Goal: Information Seeking & Learning: Learn about a topic

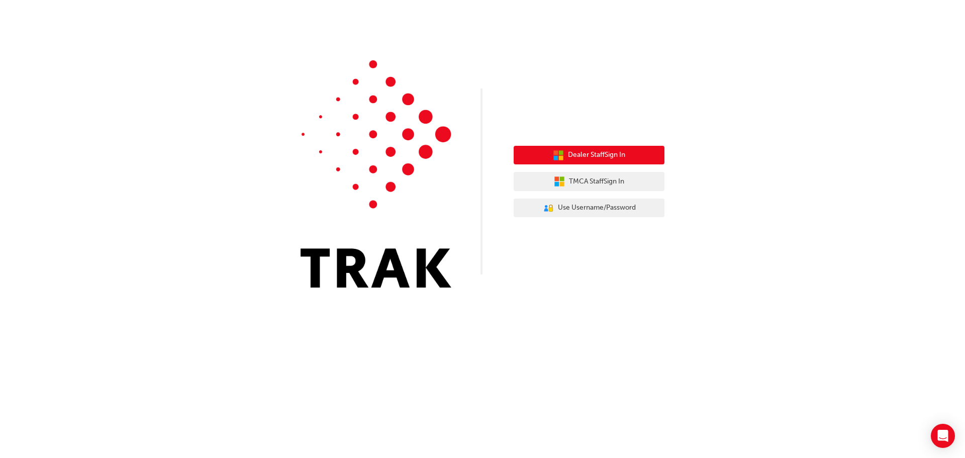
click at [602, 154] on span "Dealer Staff Sign In" at bounding box center [596, 155] width 57 height 12
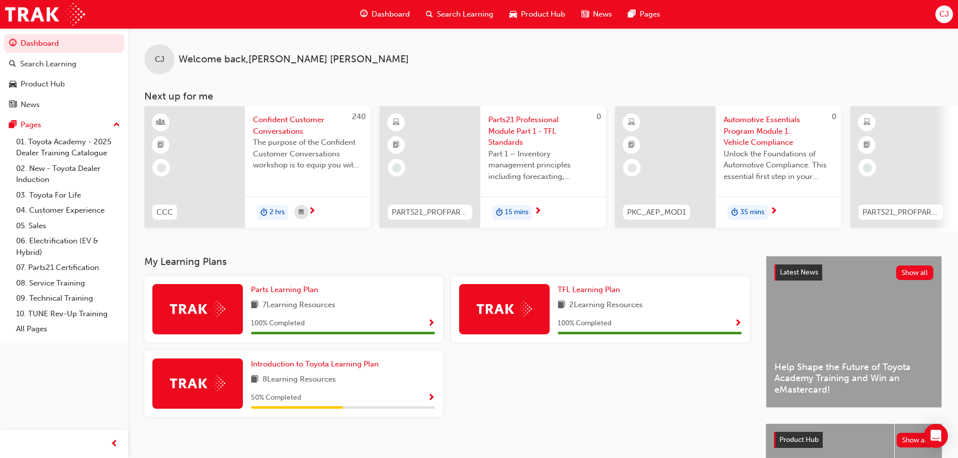
click at [479, 14] on span "Search Learning" at bounding box center [465, 15] width 56 height 12
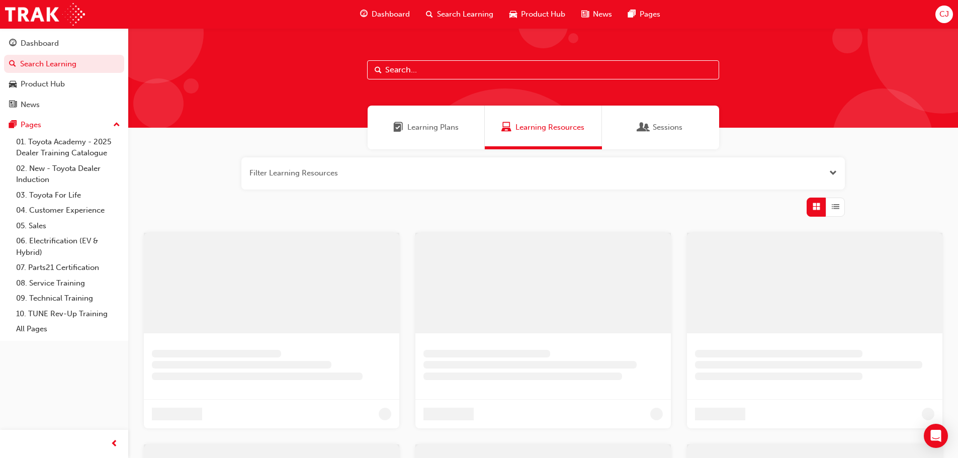
click at [452, 77] on input "text" at bounding box center [543, 69] width 352 height 19
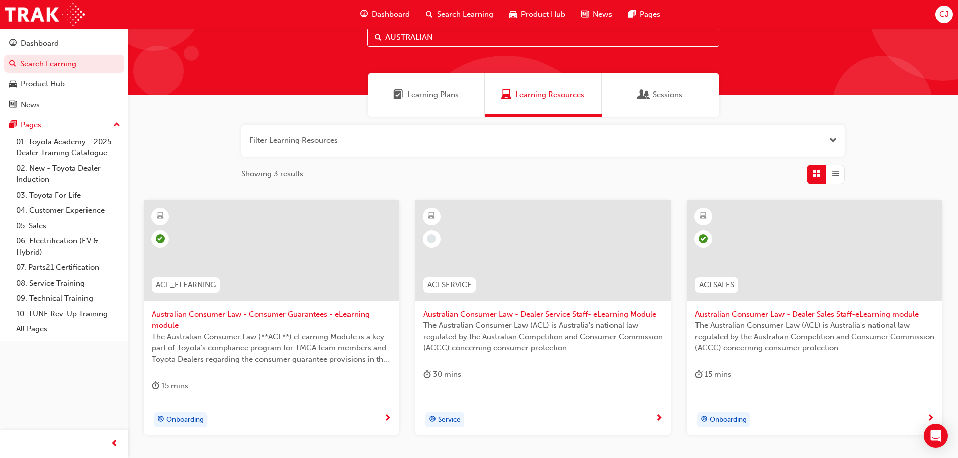
scroll to position [50, 0]
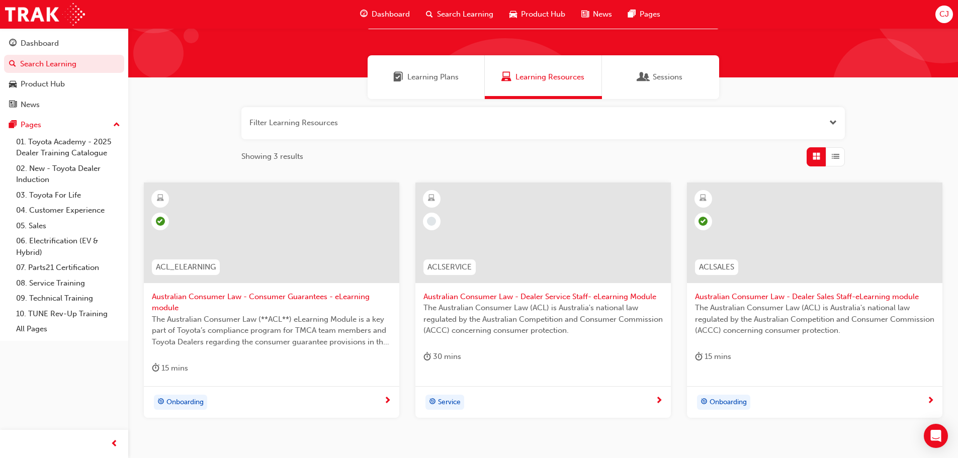
type input "AUSTRALIAN"
click at [509, 311] on span "The Australian Consumer Law (ACL) is Australia's national law regulated by the …" at bounding box center [542, 319] width 239 height 34
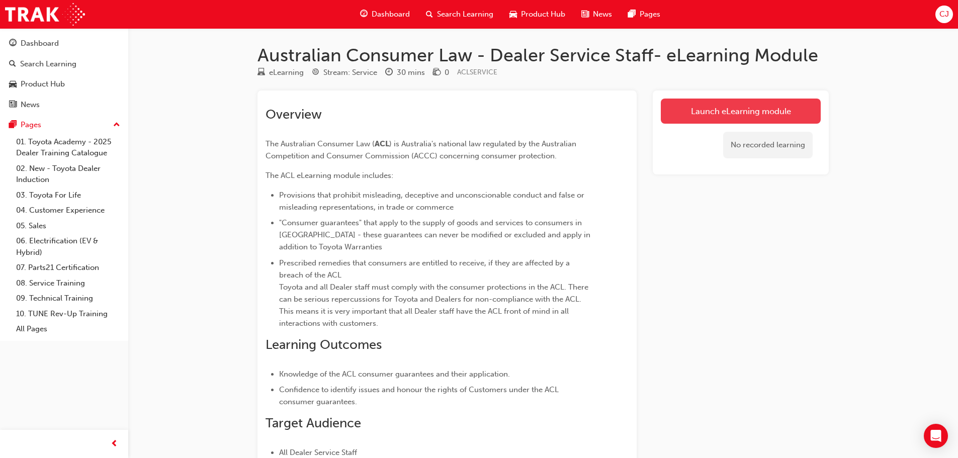
click at [712, 112] on link "Launch eLearning module" at bounding box center [741, 111] width 160 height 25
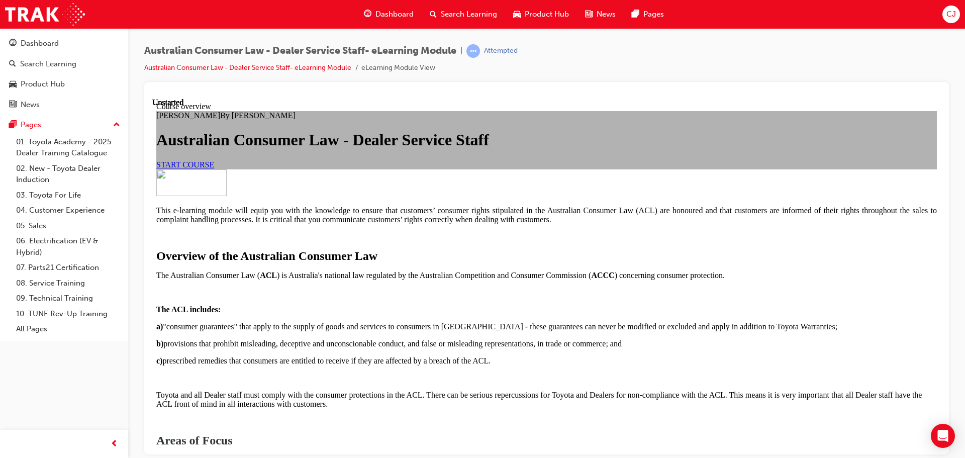
scroll to position [101, 0]
click at [214, 168] on span "START COURSE" at bounding box center [185, 164] width 58 height 9
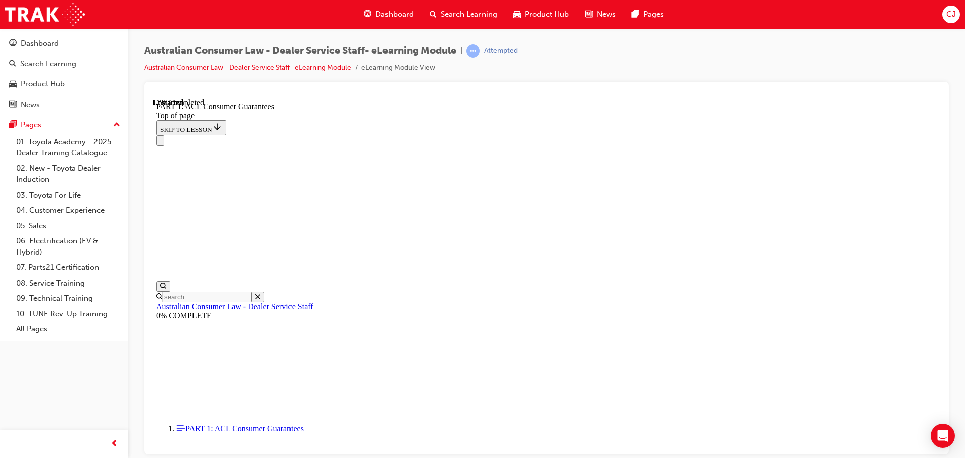
scroll to position [1640, 0]
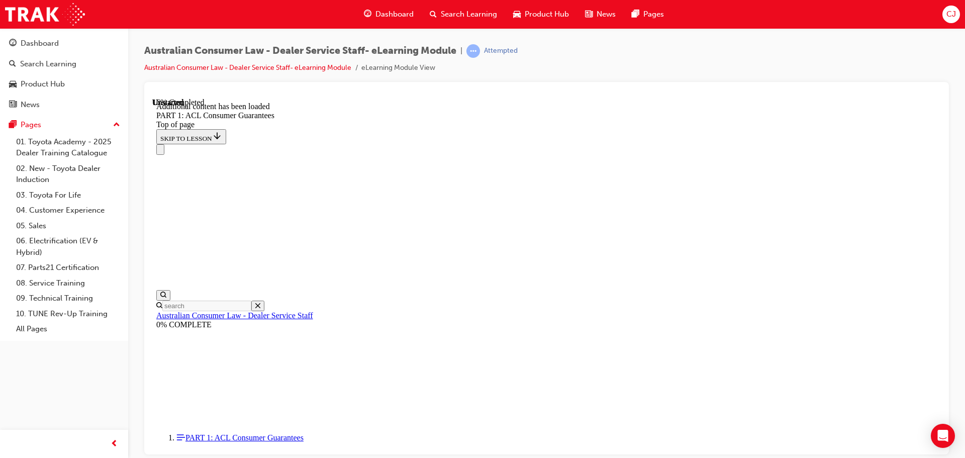
scroll to position [1921, 0]
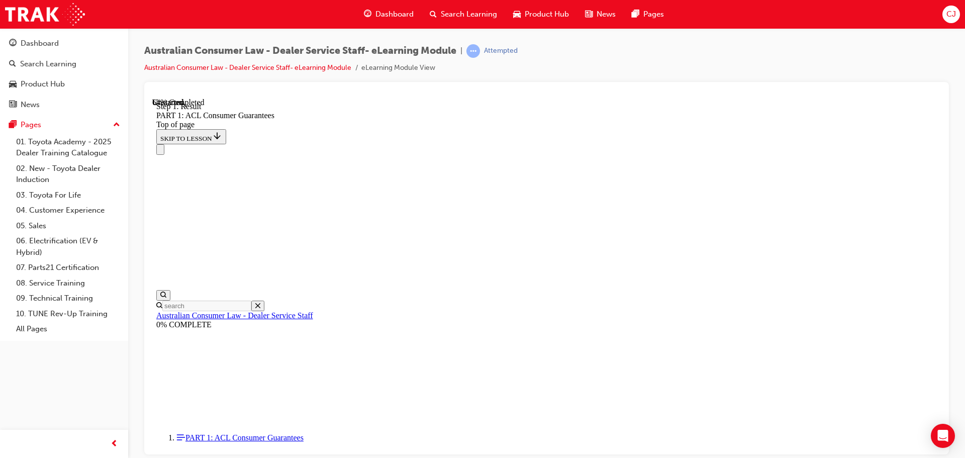
scroll to position [5694, 0]
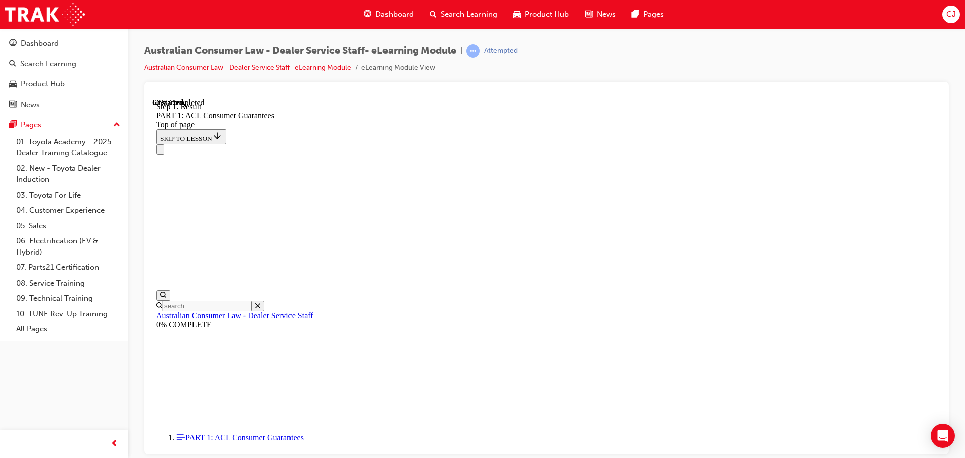
scroll to position [6090, 0]
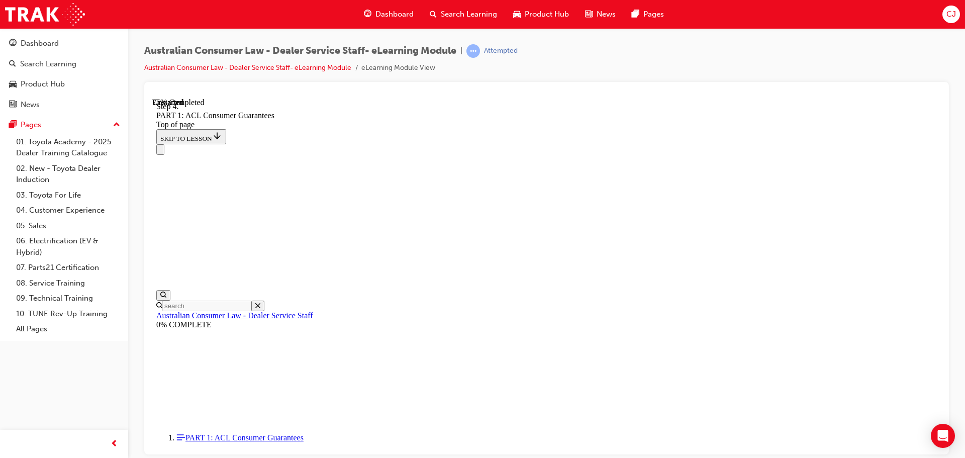
scroll to position [7624, 0]
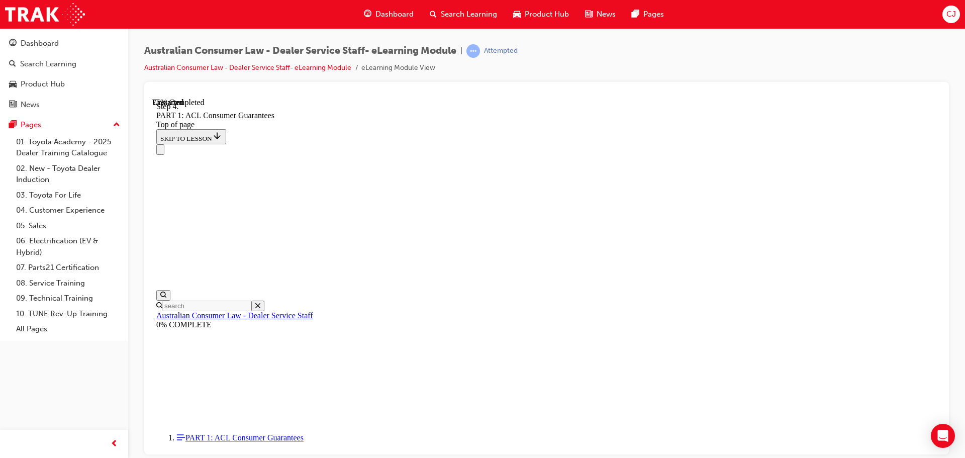
drag, startPoint x: 790, startPoint y: 397, endPoint x: 809, endPoint y: 400, distance: 18.8
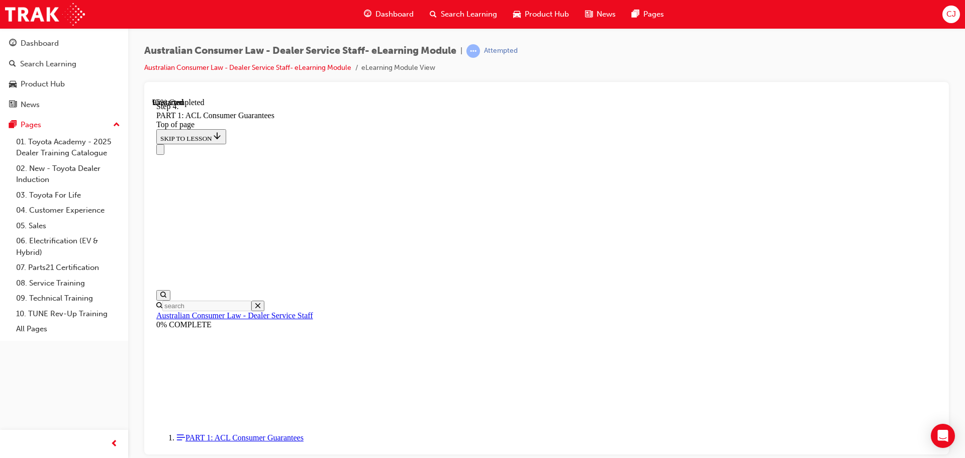
scroll to position [10674, 0]
drag, startPoint x: 555, startPoint y: 387, endPoint x: 586, endPoint y: 148, distance: 240.3
drag, startPoint x: 529, startPoint y: 401, endPoint x: 558, endPoint y: 224, distance: 179.2
drag, startPoint x: 524, startPoint y: 278, endPoint x: 552, endPoint y: 279, distance: 27.7
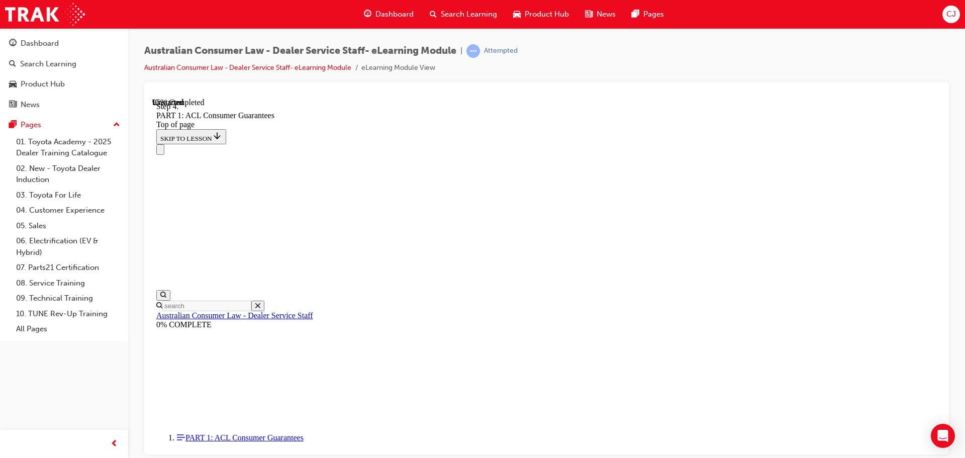
drag, startPoint x: 549, startPoint y: 395, endPoint x: 576, endPoint y: 395, distance: 27.2
drag, startPoint x: 568, startPoint y: 350, endPoint x: 593, endPoint y: 350, distance: 25.1
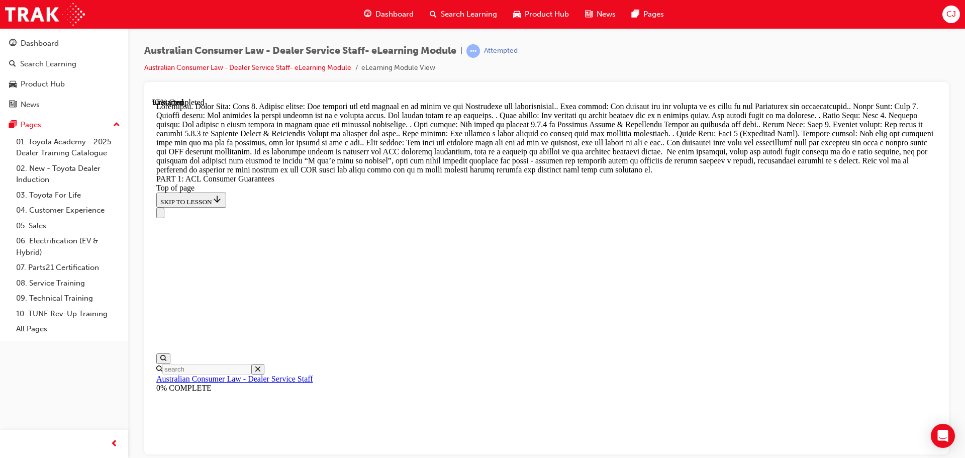
scroll to position [10827, 0]
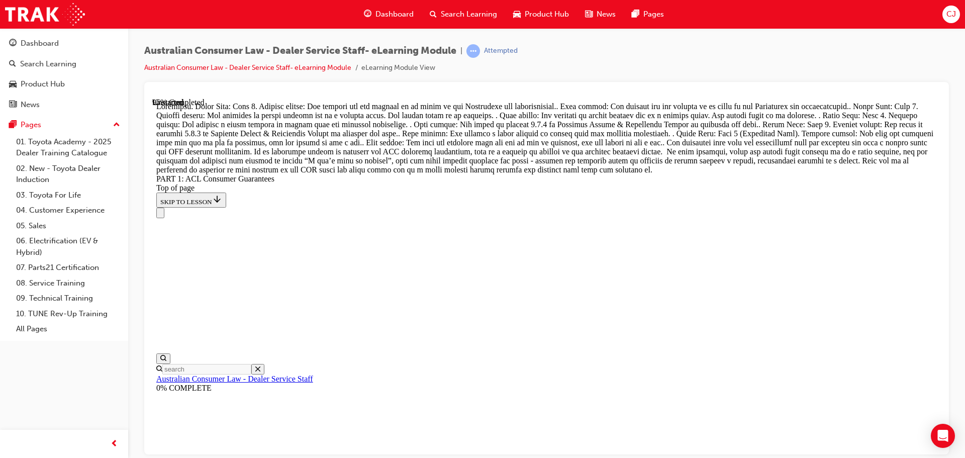
drag, startPoint x: 535, startPoint y: 248, endPoint x: 575, endPoint y: 195, distance: 66.1
drag, startPoint x: 544, startPoint y: 364, endPoint x: 574, endPoint y: 245, distance: 122.4
drag, startPoint x: 541, startPoint y: 298, endPoint x: 572, endPoint y: 416, distance: 122.3
drag, startPoint x: 550, startPoint y: 303, endPoint x: 579, endPoint y: 301, distance: 29.2
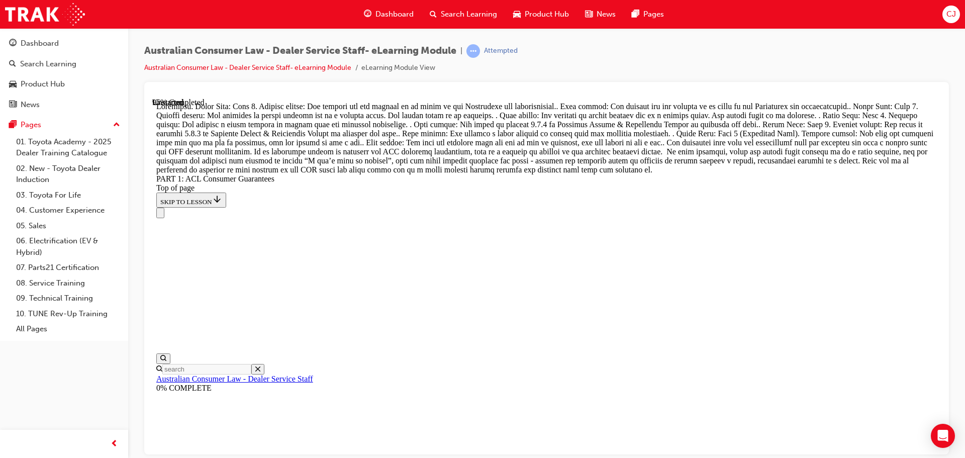
drag, startPoint x: 555, startPoint y: 343, endPoint x: 585, endPoint y: 344, distance: 29.7
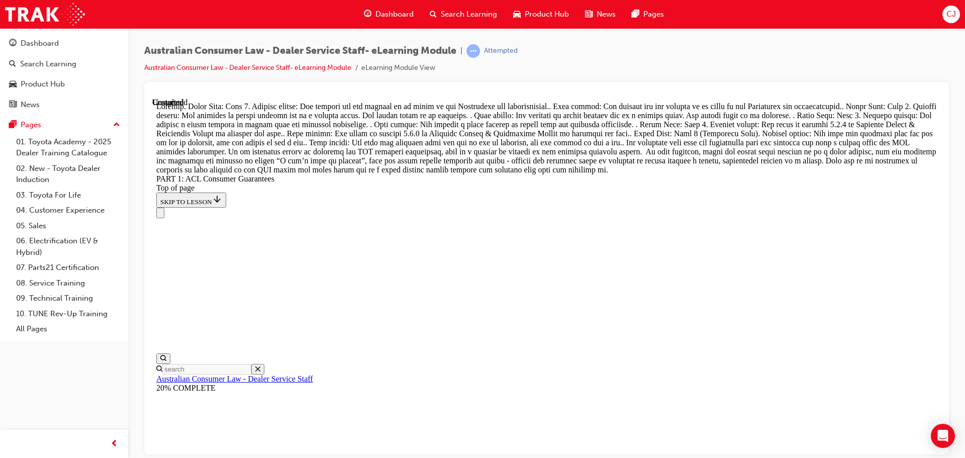
scroll to position [11573, 0]
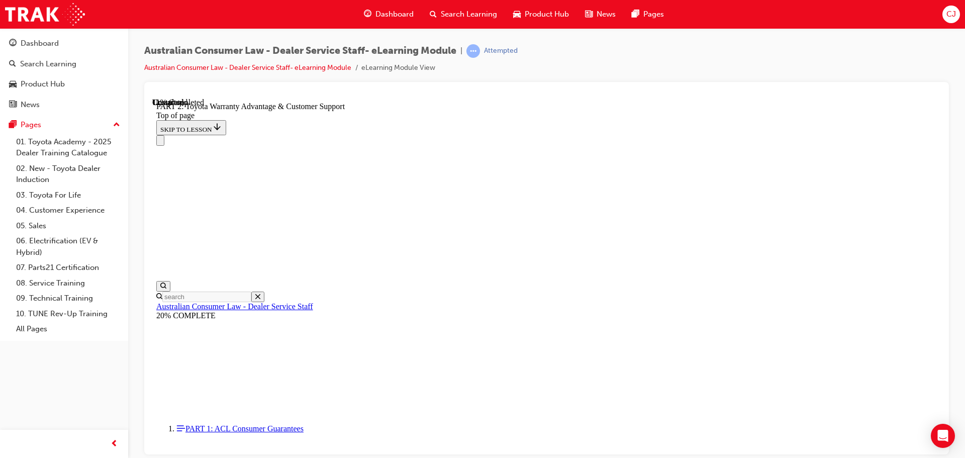
scroll to position [761, 0]
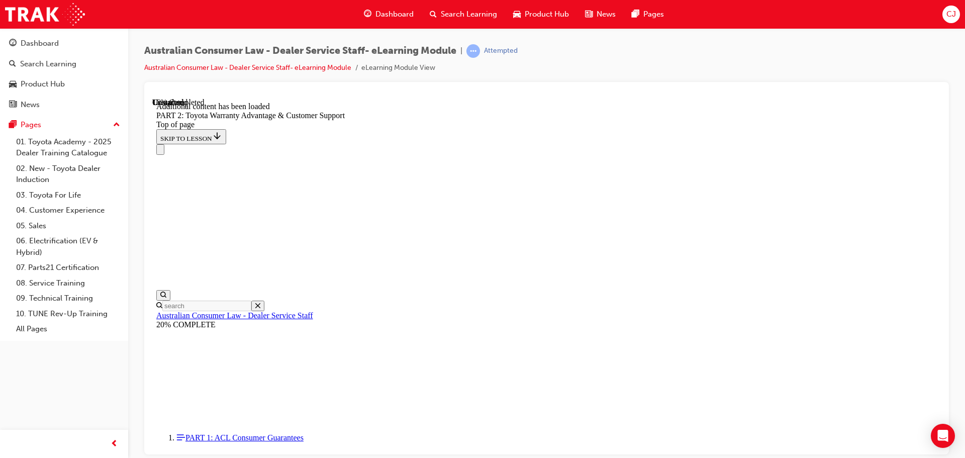
scroll to position [1011, 0]
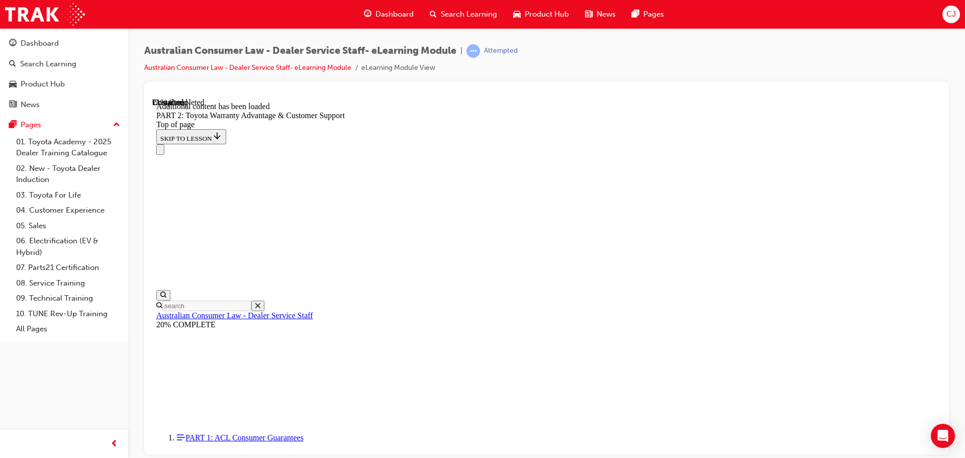
scroll to position [1123, 0]
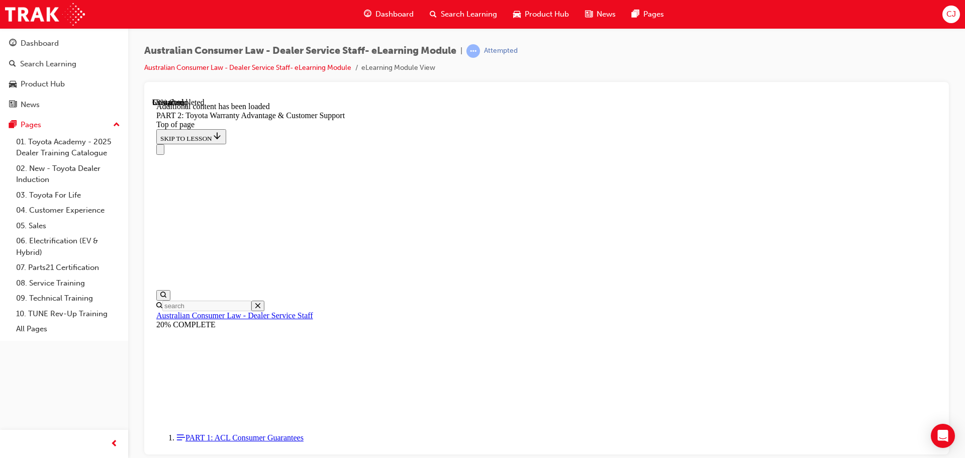
scroll to position [2324, 0]
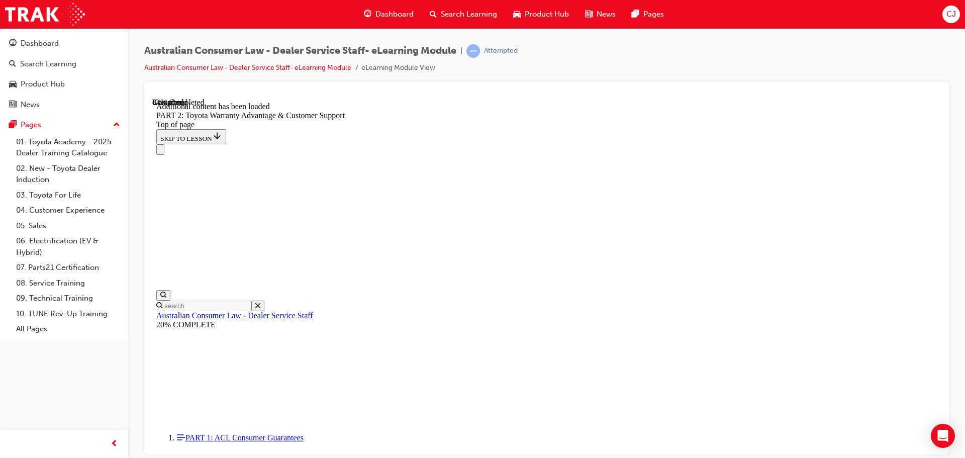
scroll to position [3308, 0]
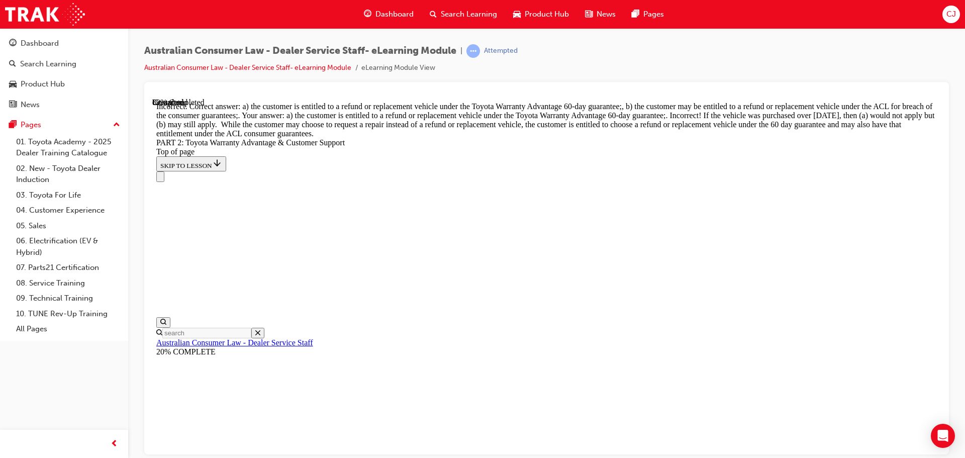
scroll to position [3854, 0]
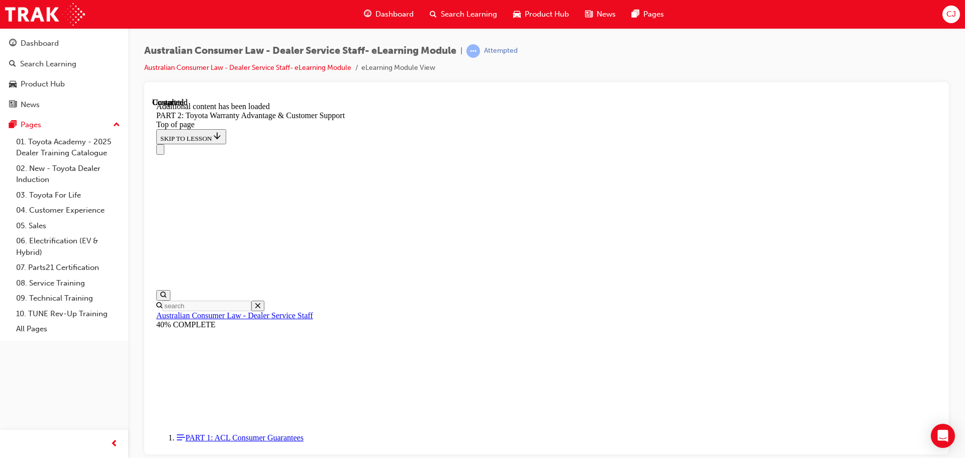
scroll to position [4192, 0]
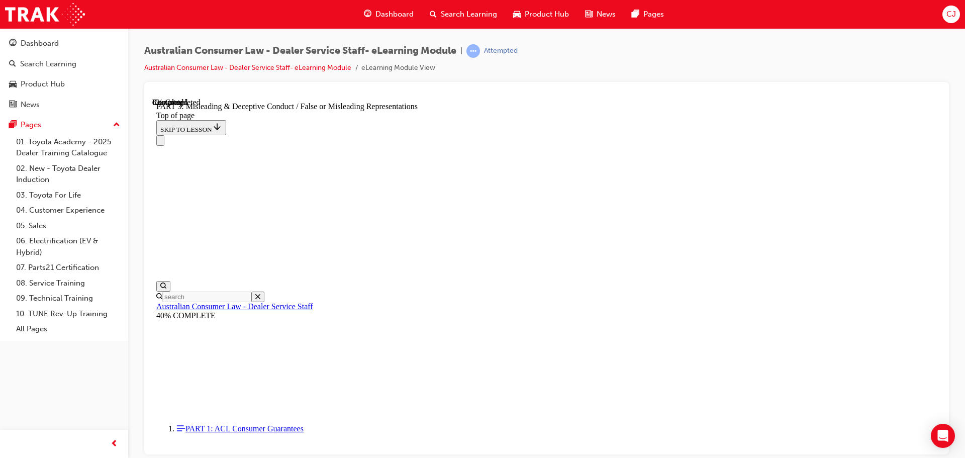
scroll to position [584, 0]
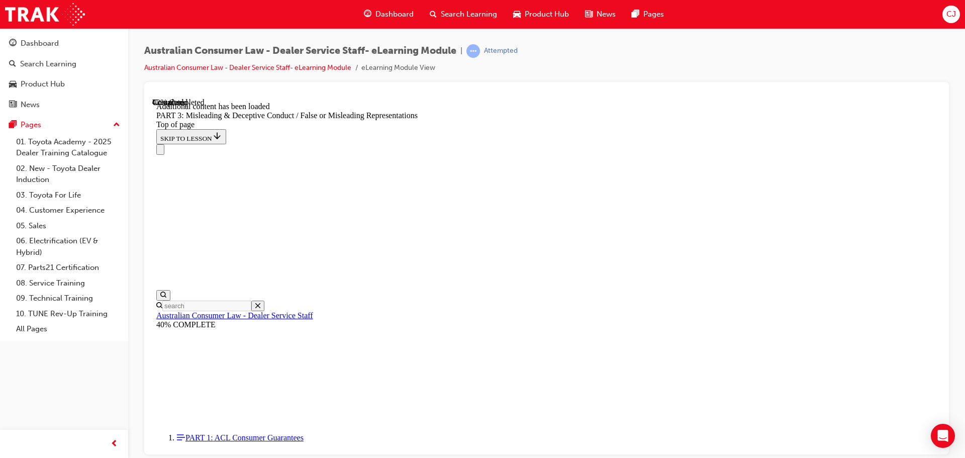
scroll to position [2342, 0]
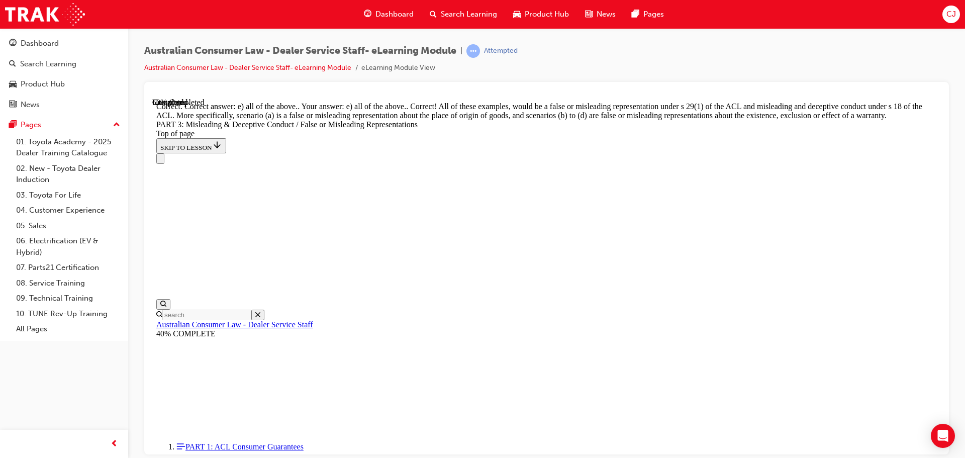
scroll to position [2360, 0]
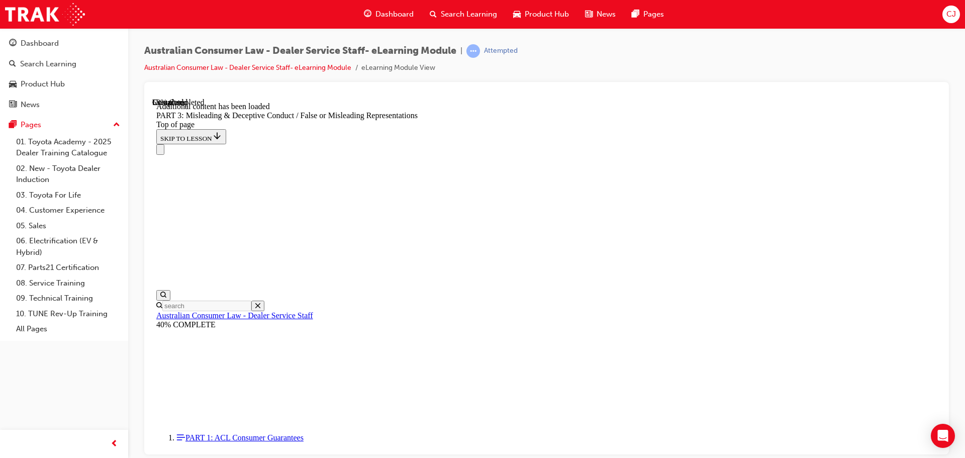
scroll to position [2915, 0]
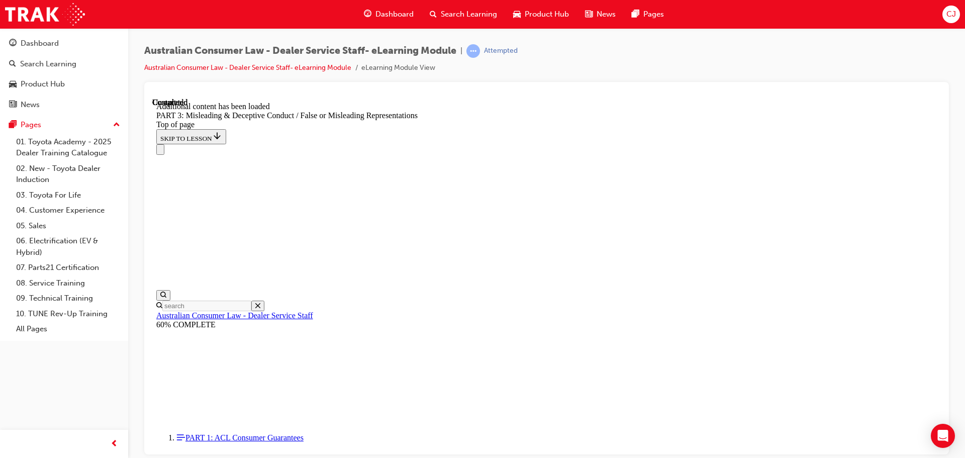
scroll to position [4160, 0]
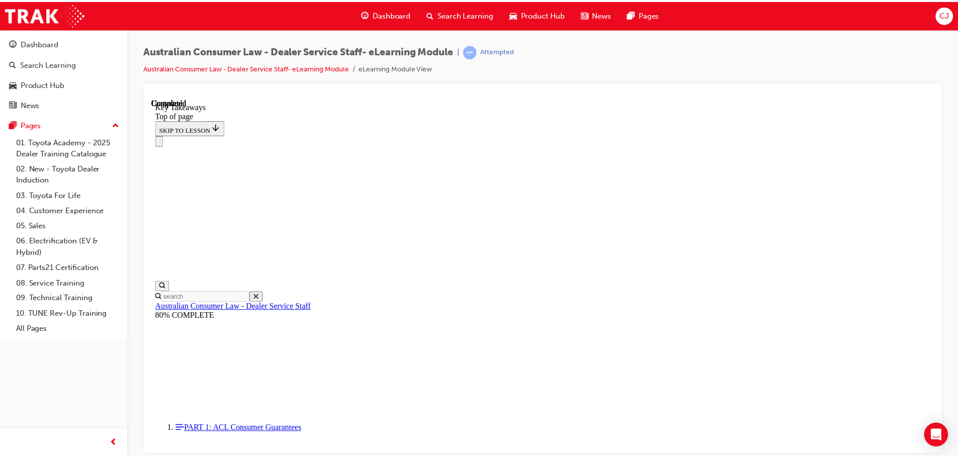
scroll to position [232, 0]
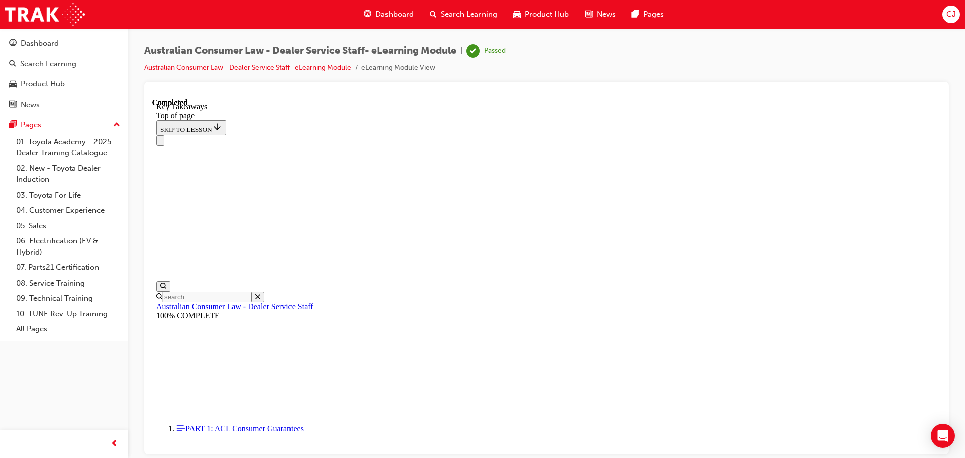
click at [408, 11] on span "Dashboard" at bounding box center [395, 15] width 38 height 12
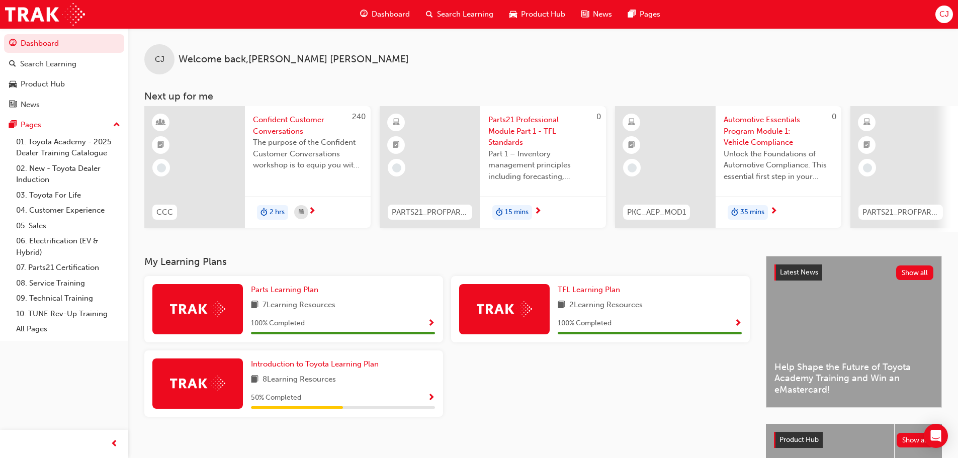
click at [947, 16] on span "CJ" at bounding box center [944, 15] width 10 height 12
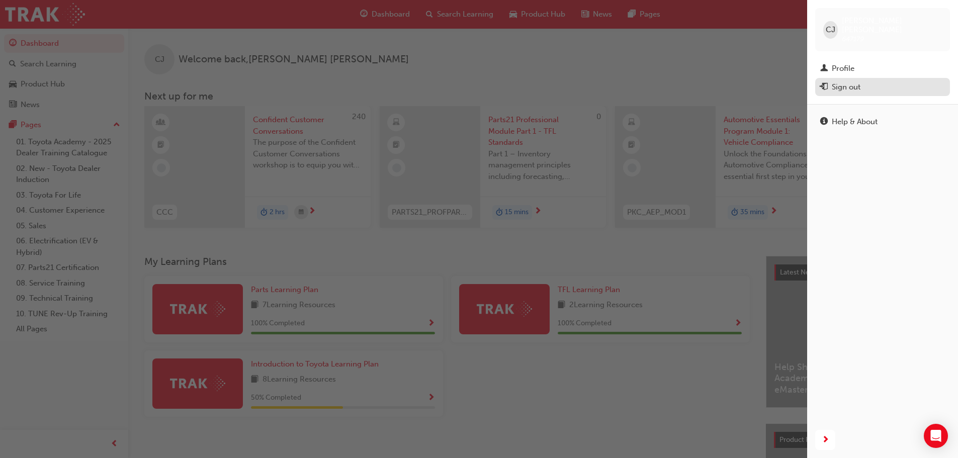
drag, startPoint x: 854, startPoint y: 82, endPoint x: 847, endPoint y: 97, distance: 15.7
click at [854, 81] on div "Sign out" at bounding box center [846, 87] width 29 height 12
